Goal: Use online tool/utility: Utilize a website feature to perform a specific function

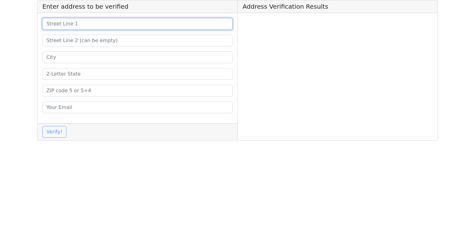
paste input "[STREET_ADDRESS]"
click at [183, 20] on div "[STREET_ADDRESS]" at bounding box center [137, 68] width 200 height 110
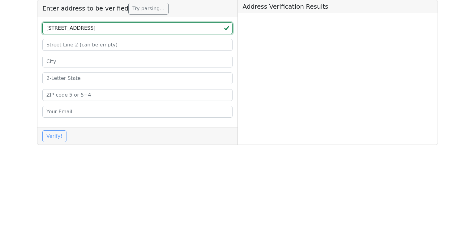
click at [155, 31] on input "[STREET_ADDRESS]" at bounding box center [137, 28] width 190 height 12
type input "[STREET_ADDRESS]"
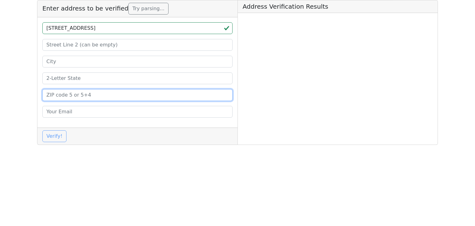
click at [121, 99] on input at bounding box center [137, 95] width 190 height 12
paste input "78118"
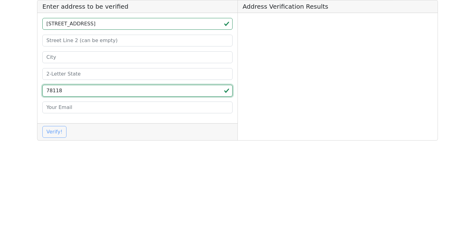
type input "78118"
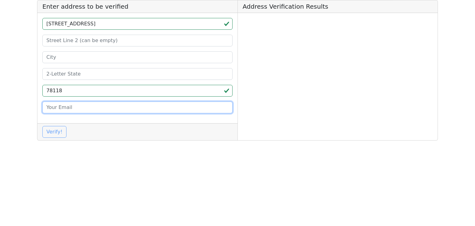
click at [121, 104] on input "email" at bounding box center [137, 107] width 190 height 12
type input "[PERSON_NAME][EMAIL_ADDRESS][DOMAIN_NAME]"
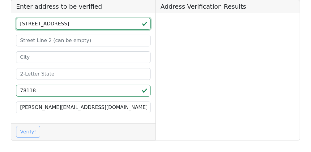
click at [114, 24] on input "[STREET_ADDRESS]" at bounding box center [83, 24] width 134 height 12
type input "[STREET_ADDRESS],"
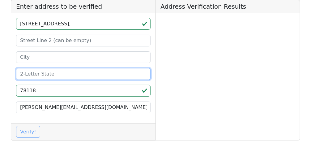
click at [97, 73] on input at bounding box center [83, 74] width 134 height 12
paste input "[GEOGRAPHIC_DATA]"
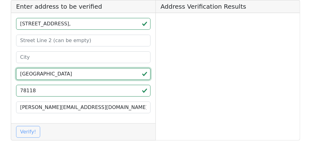
type input "[GEOGRAPHIC_DATA]"
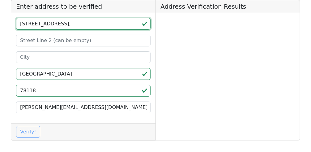
drag, startPoint x: 110, startPoint y: 24, endPoint x: 82, endPoint y: 25, distance: 27.9
click at [82, 25] on input "[STREET_ADDRESS]," at bounding box center [83, 24] width 134 height 12
type input "[STREET_ADDRESS] ,"
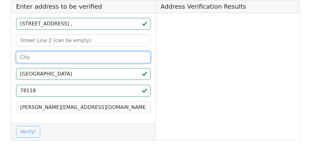
click at [65, 57] on input at bounding box center [83, 57] width 134 height 12
paste input "[GEOGRAPHIC_DATA]"
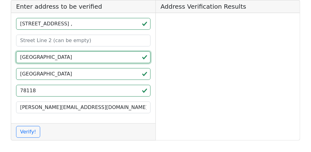
type input "[GEOGRAPHIC_DATA]"
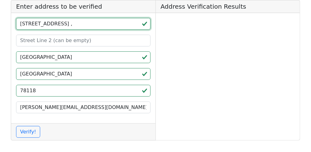
click at [87, 25] on input "[STREET_ADDRESS] ," at bounding box center [83, 24] width 134 height 12
type input "[STREET_ADDRESS]"
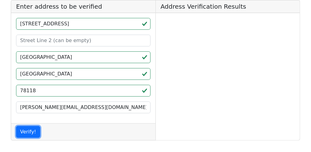
click at [27, 127] on button "Verify!" at bounding box center [28, 132] width 24 height 12
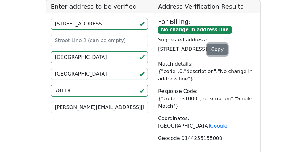
click at [216, 44] on button "Copy" at bounding box center [217, 50] width 21 height 12
